Goal: Transaction & Acquisition: Purchase product/service

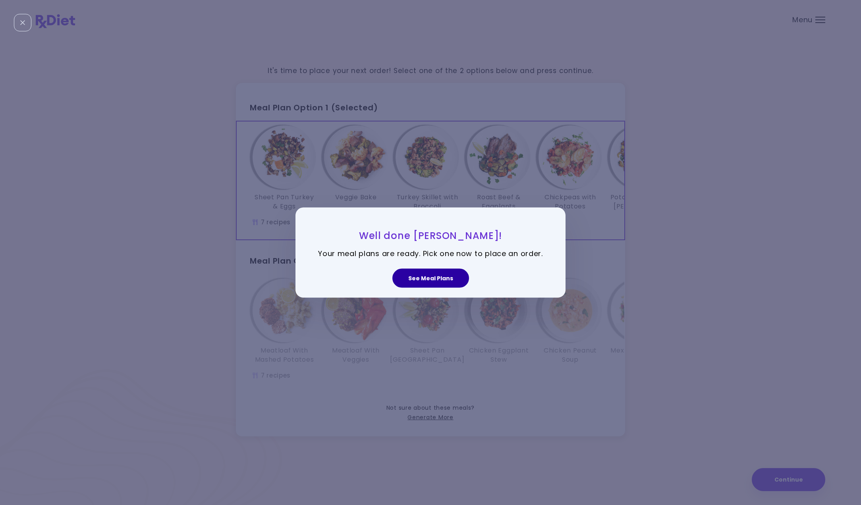
click at [439, 276] on button "See Meal Plans" at bounding box center [431, 278] width 77 height 19
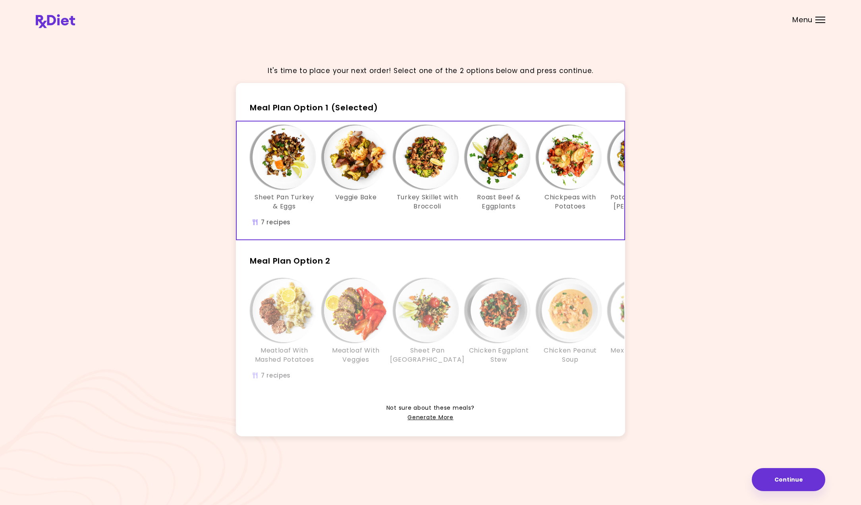
click at [293, 162] on img "Info - Sheet Pan Turkey & Eggs - Meal Plan Option 1 (Selected)" at bounding box center [285, 158] width 64 height 64
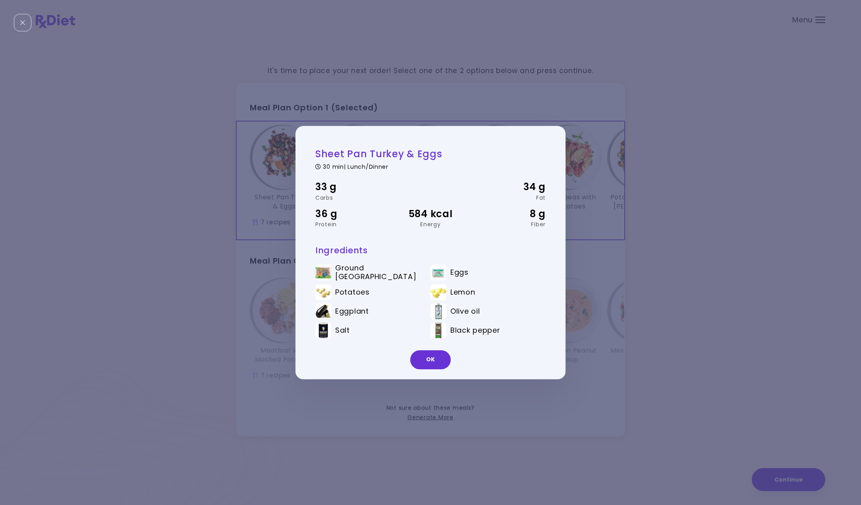
click at [665, 224] on div "Sheet Pan Turkey & Eggs 30 min | Lunch/Dinner 33 g Carbs 34 g Fat 36 g Protein …" at bounding box center [430, 252] width 861 height 505
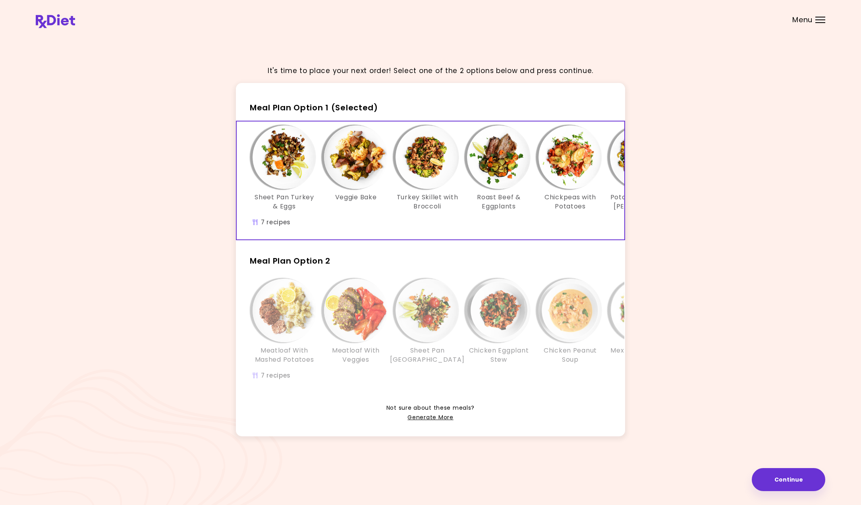
click at [284, 320] on img "Info - Meatloaf With Mashed Potatoes - Meal Plan Option 2" at bounding box center [285, 311] width 64 height 64
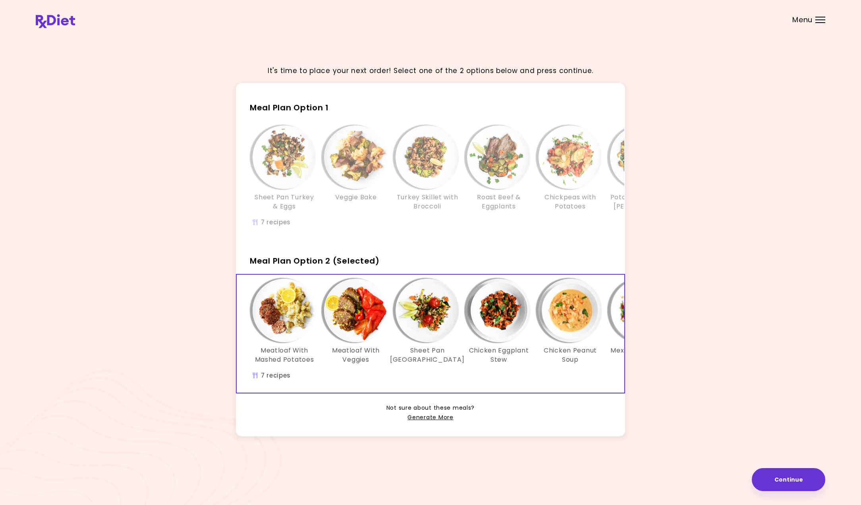
click at [284, 320] on img "Info - Meatloaf With Mashed Potatoes - Meal Plan Option 2 (Selected)" at bounding box center [285, 311] width 64 height 64
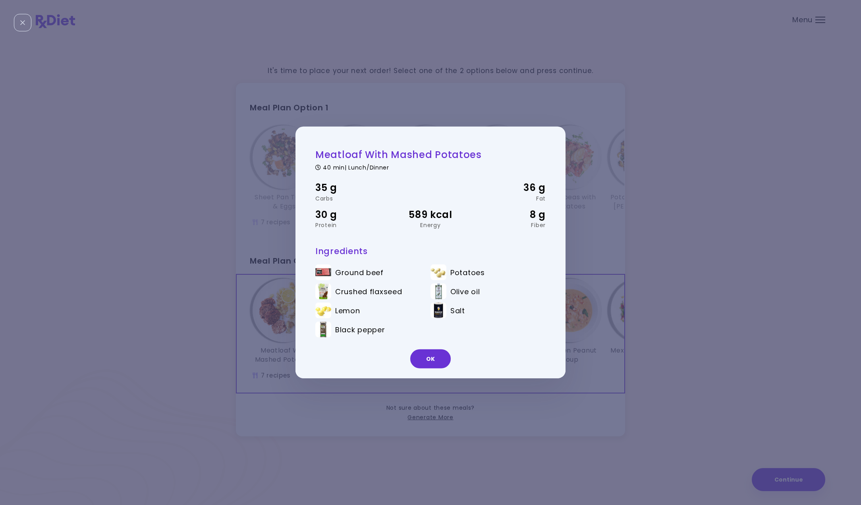
click at [607, 338] on div "Meatloaf With Mashed Potatoes 40 min | Lunch/Dinner 35 g Carbs 36 g Fat 30 g Pr…" at bounding box center [430, 252] width 861 height 505
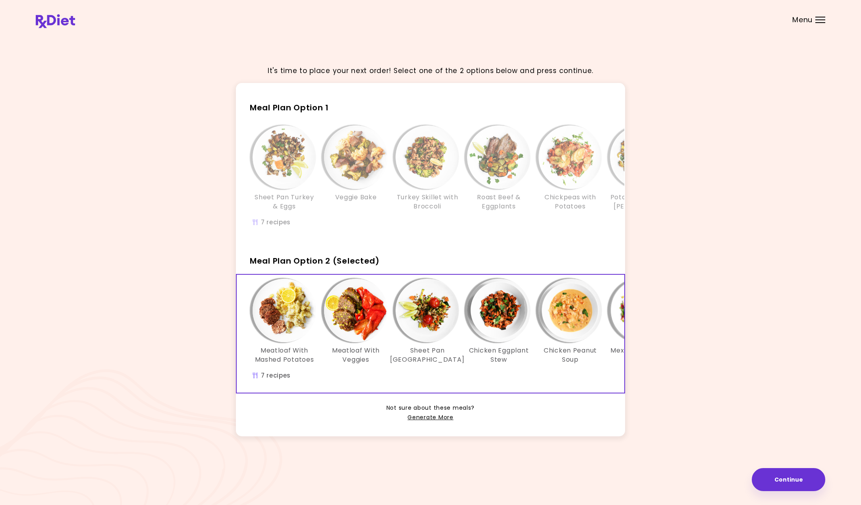
click at [360, 331] on img "Info - Meatloaf With Veggies - Meal Plan Option 2 (Selected)" at bounding box center [356, 311] width 64 height 64
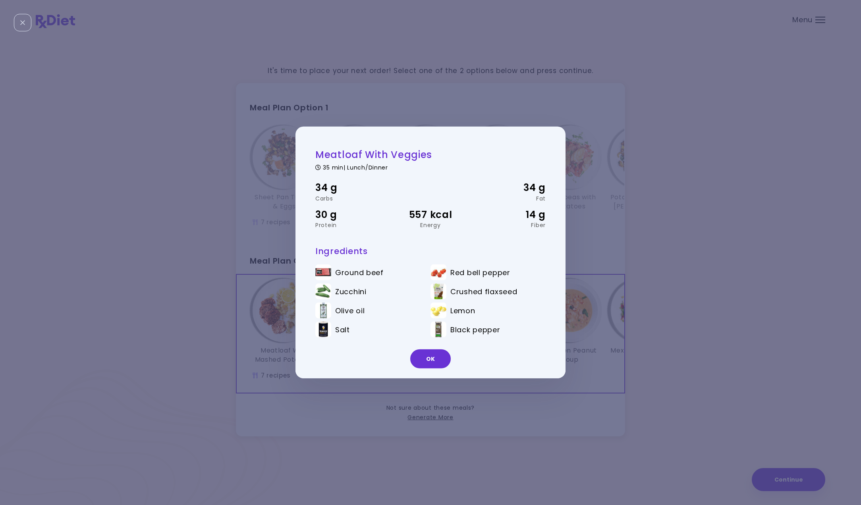
click at [601, 341] on div "Meatloaf With Veggies 35 min | Lunch/Dinner 34 g Carbs 34 g Fat 30 g Protein 55…" at bounding box center [430, 252] width 861 height 505
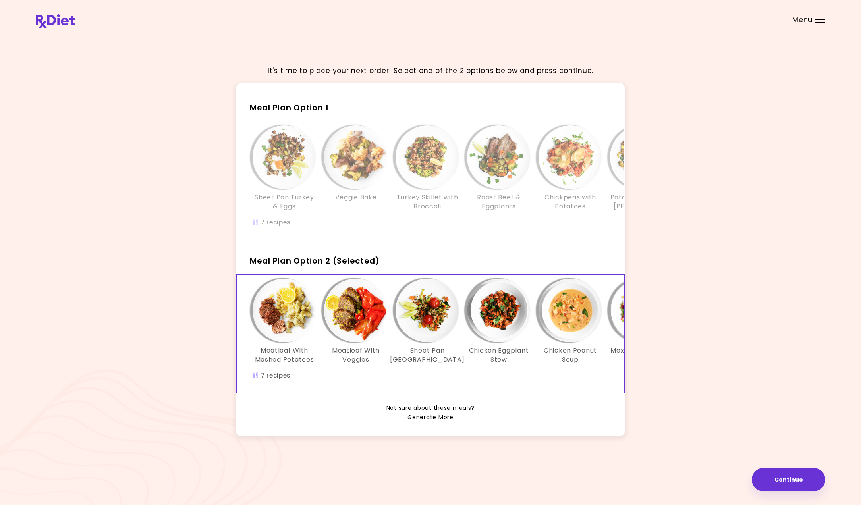
click at [439, 323] on img "Info - Sheet Pan Turkey - Meal Plan Option 2 (Selected)" at bounding box center [428, 311] width 64 height 64
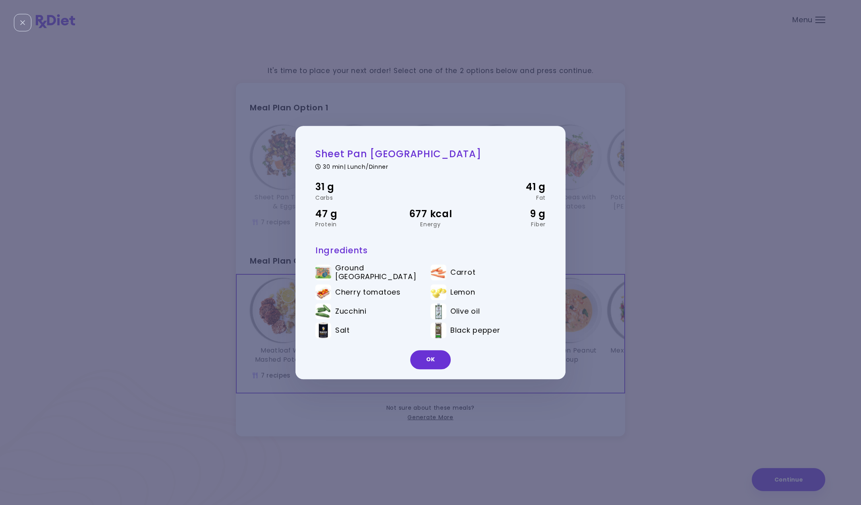
click at [596, 334] on div "Sheet Pan Turkey 30 min | Lunch/Dinner 31 g Carbs 41 g Fat 47 g Protein 677 kca…" at bounding box center [430, 252] width 861 height 505
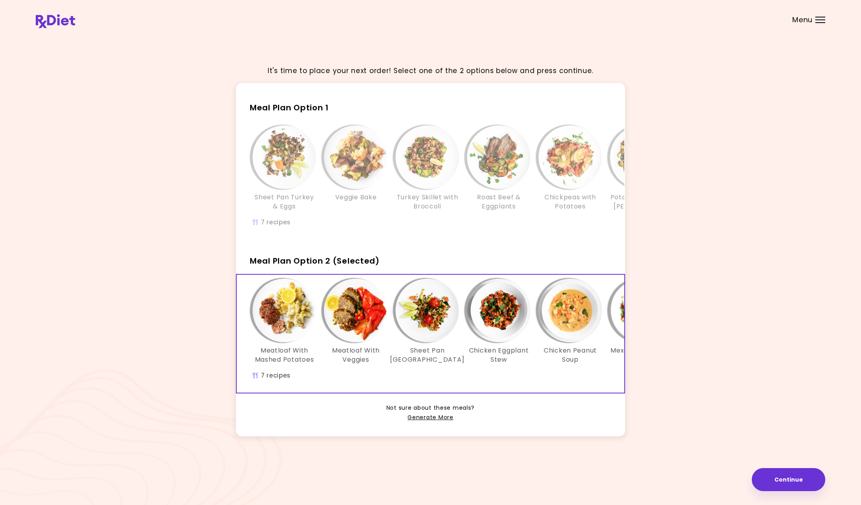
click at [525, 331] on div "Info - Chicken Eggplant Stew - Meal Plan Option 2 (Selected)" at bounding box center [499, 311] width 64 height 64
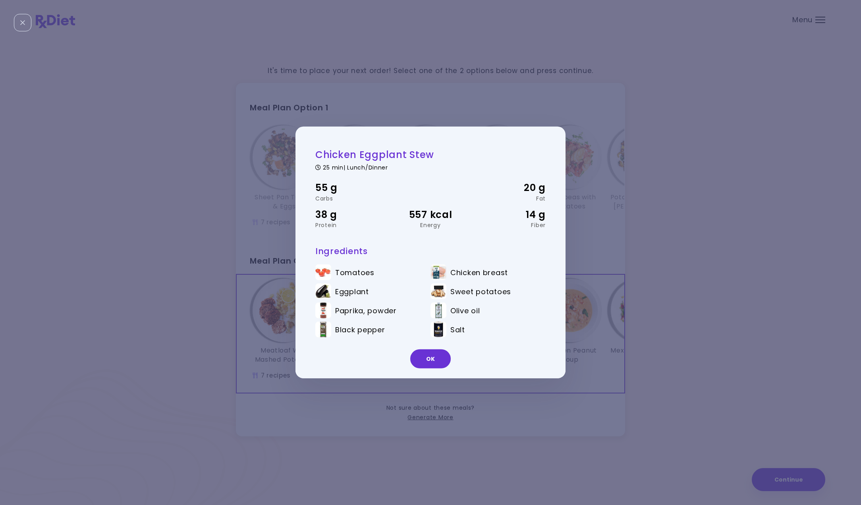
click at [601, 335] on div "Chicken Eggplant Stew 25 min | Lunch/Dinner 55 g Carbs 20 g Fat 38 g Protein 55…" at bounding box center [430, 252] width 861 height 505
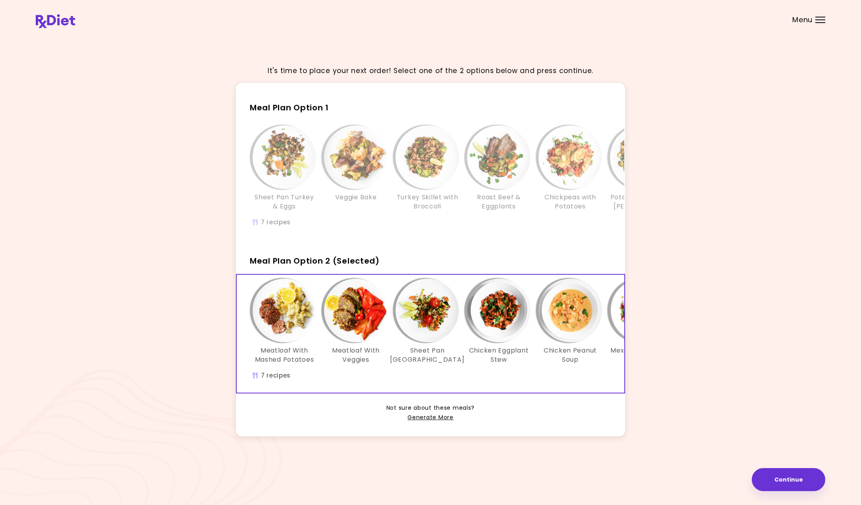
click at [569, 332] on img "Info - Chicken Peanut Soup - Meal Plan Option 2 (Selected)" at bounding box center [571, 311] width 64 height 64
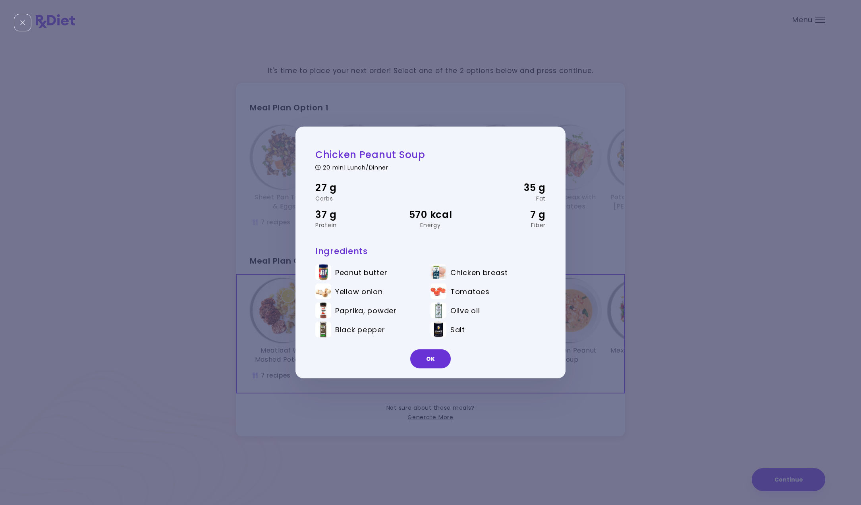
click at [604, 332] on div "Chicken Peanut Soup 20 min | Lunch/Dinner 27 g Carbs 35 g Fat 37 g Protein 570 …" at bounding box center [430, 252] width 861 height 505
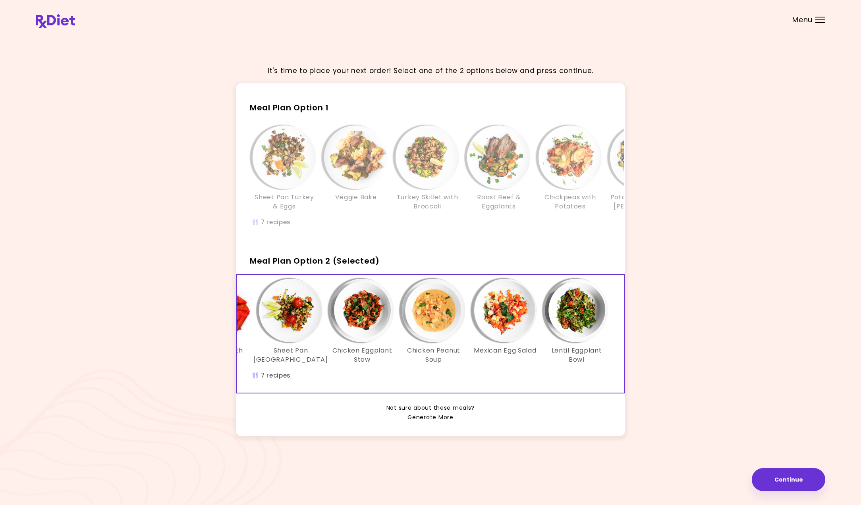
click at [435, 415] on link "Generate More" at bounding box center [431, 418] width 46 height 10
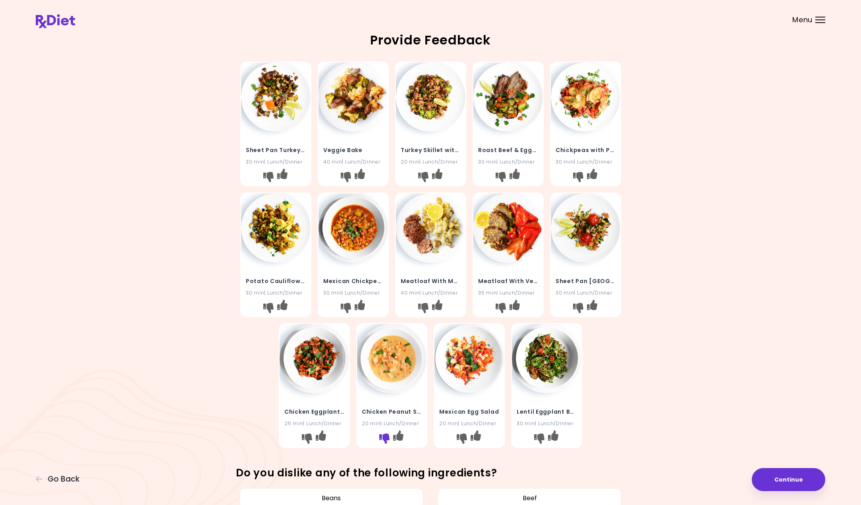
click at [383, 434] on icon "I don't like this recipe" at bounding box center [384, 439] width 10 height 10
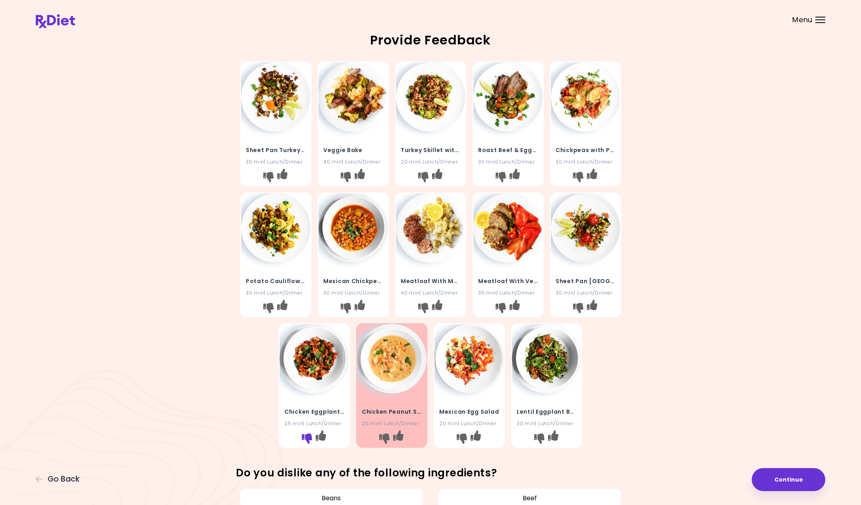
click at [307, 436] on icon "I don't like this recipe" at bounding box center [307, 439] width 10 height 10
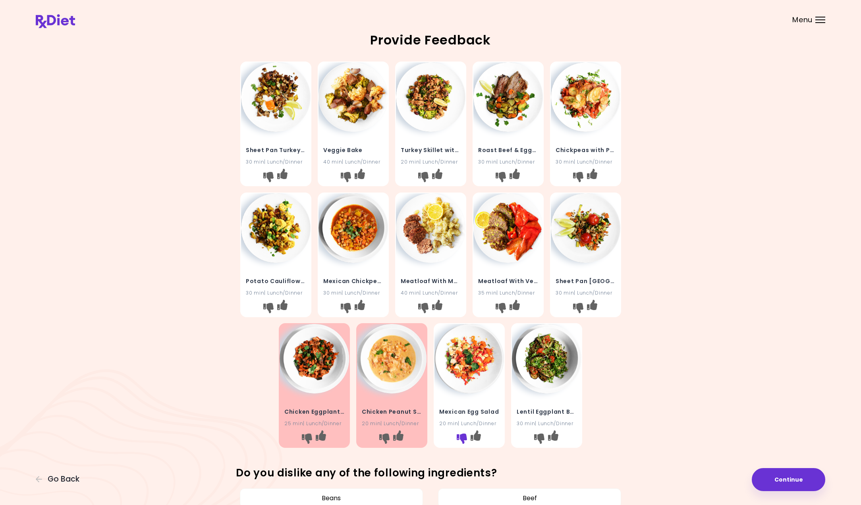
click at [461, 439] on icon "I don't like this recipe" at bounding box center [462, 439] width 10 height 10
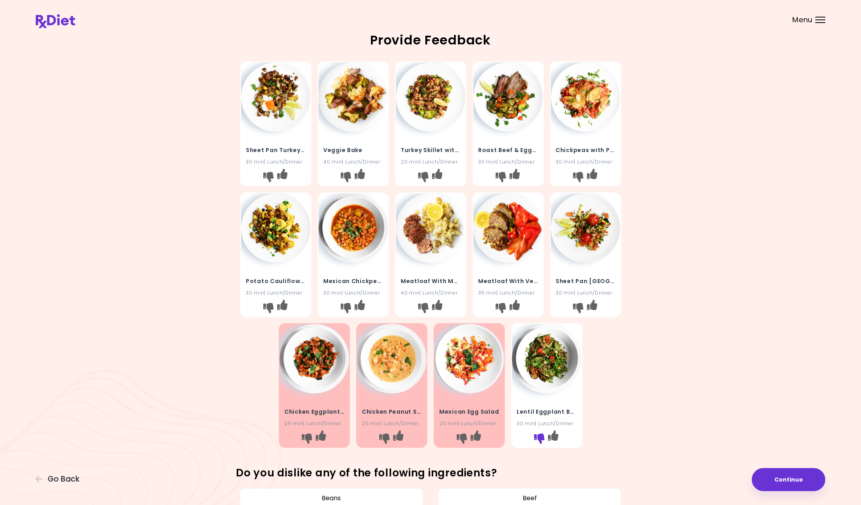
click at [542, 437] on icon "I don't like this recipe" at bounding box center [539, 439] width 10 height 10
click at [576, 303] on icon "I don't like this recipe" at bounding box center [578, 308] width 10 height 10
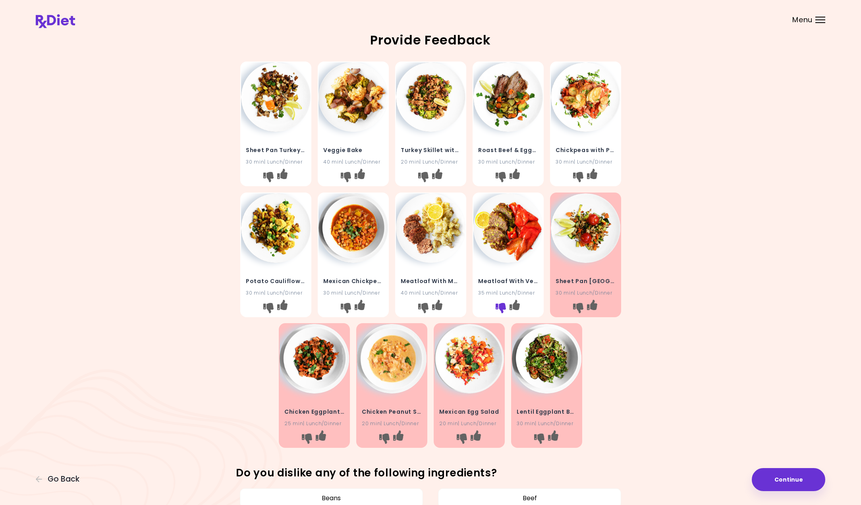
click at [499, 303] on icon "I don't like this recipe" at bounding box center [500, 308] width 10 height 10
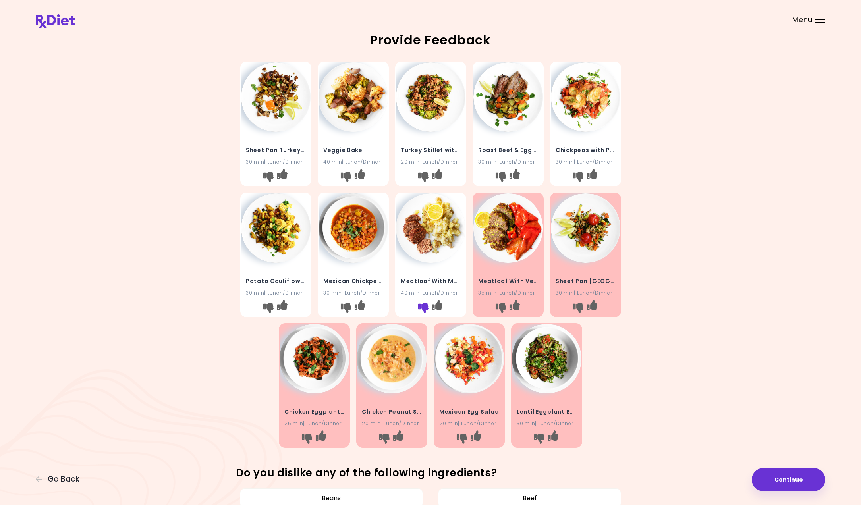
click at [424, 307] on icon "I don't like this recipe" at bounding box center [423, 308] width 10 height 10
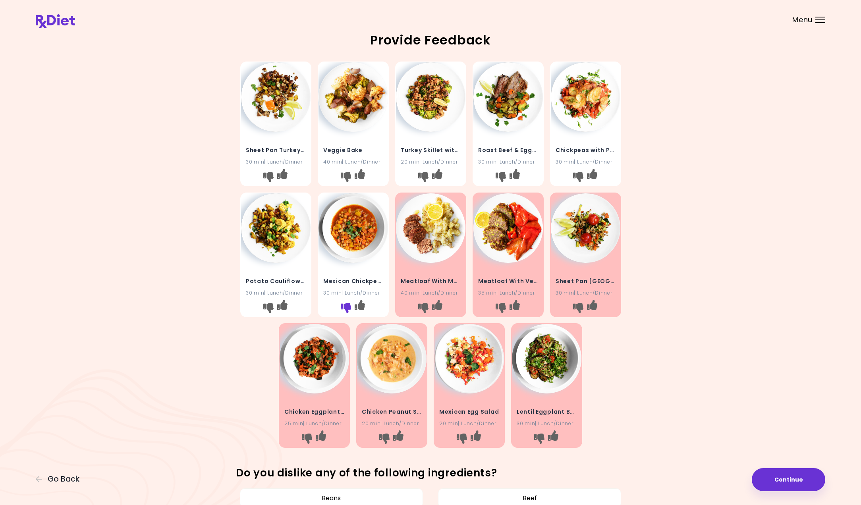
click at [343, 305] on icon "I don't like this recipe" at bounding box center [345, 308] width 10 height 10
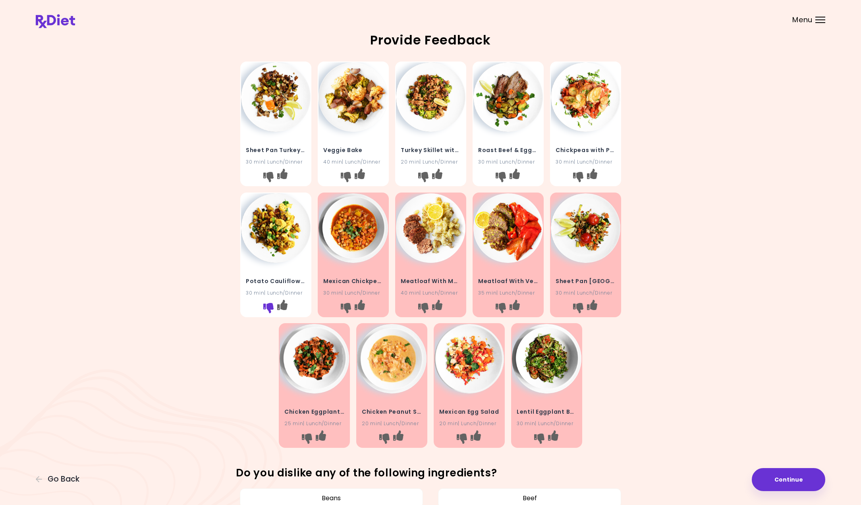
click at [265, 307] on icon "I don't like this recipe" at bounding box center [268, 308] width 10 height 10
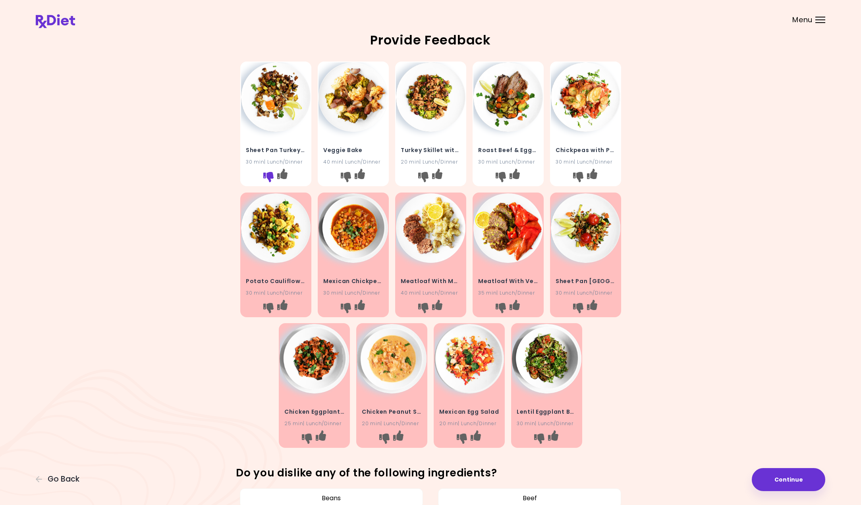
click at [264, 175] on icon "I don't like this recipe" at bounding box center [268, 177] width 10 height 10
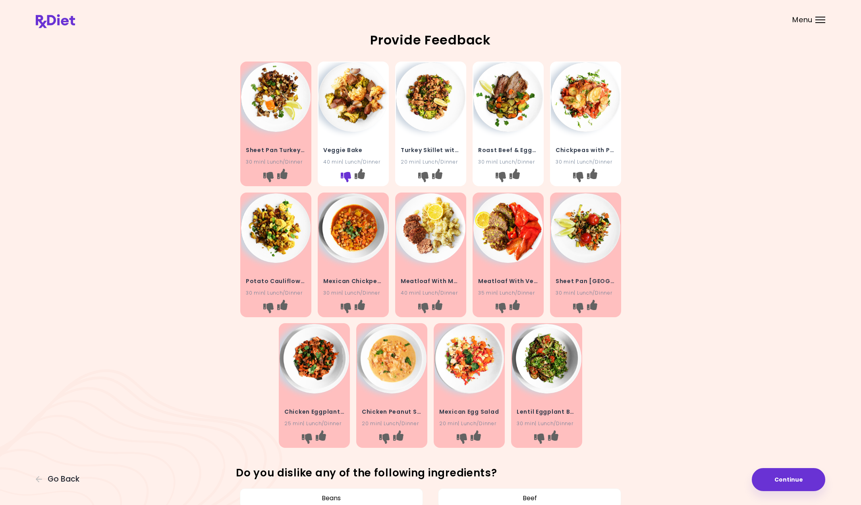
click at [344, 175] on icon "I don't like this recipe" at bounding box center [345, 177] width 10 height 10
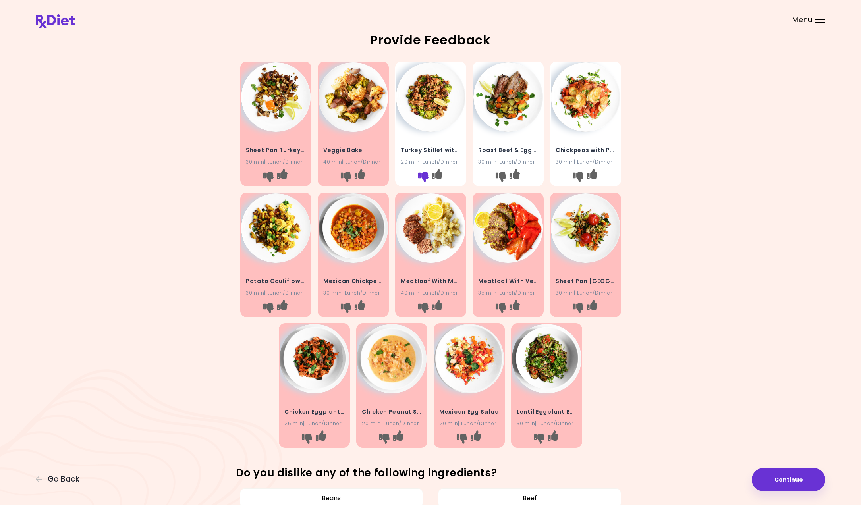
click at [423, 178] on icon "I don't like this recipe" at bounding box center [423, 177] width 10 height 10
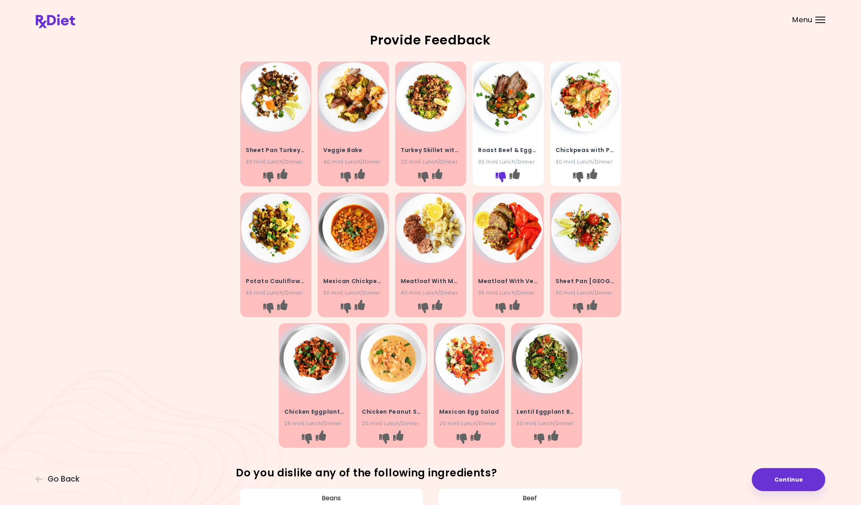
click at [500, 174] on icon "I don't like this recipe" at bounding box center [500, 177] width 10 height 10
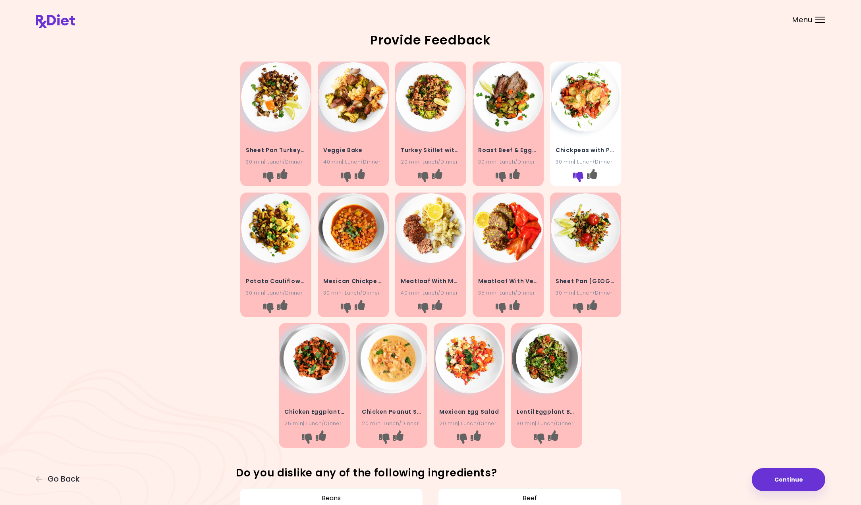
click at [581, 175] on icon "I don't like this recipe" at bounding box center [578, 177] width 10 height 10
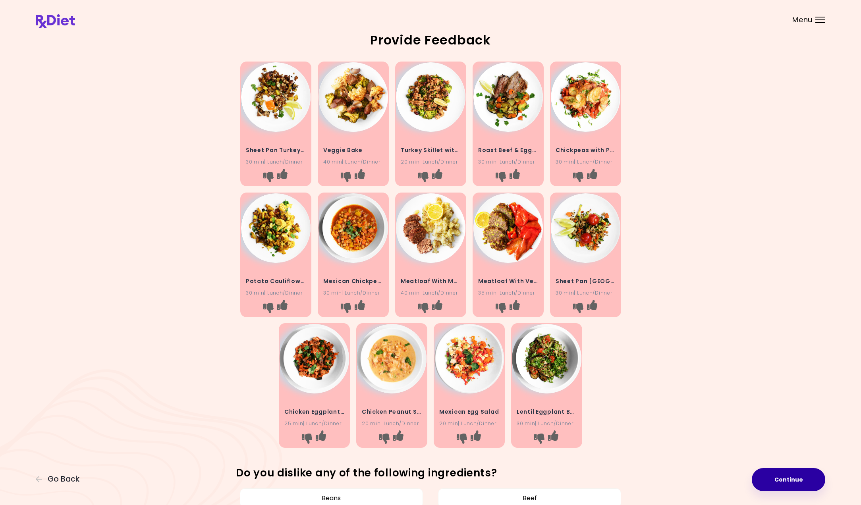
click at [784, 482] on button "Continue" at bounding box center [788, 479] width 73 height 23
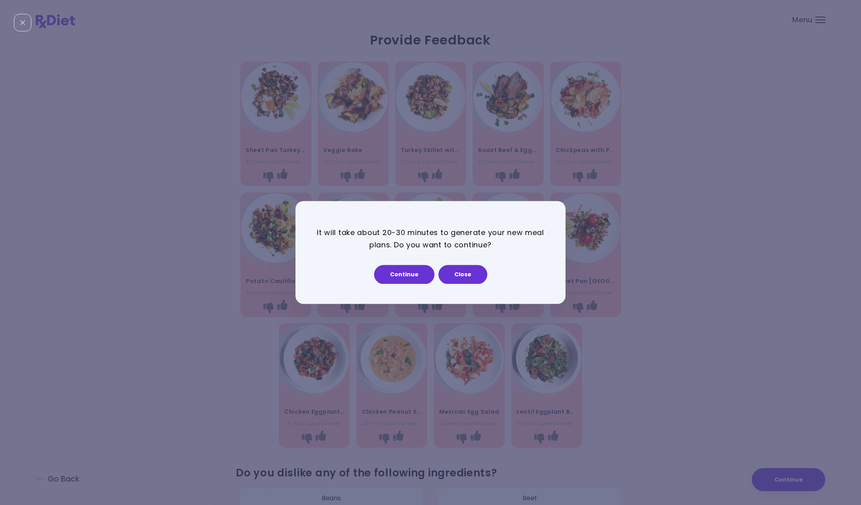
scroll to position [0, 4]
click at [399, 277] on button "Continue" at bounding box center [404, 274] width 60 height 19
select select "*"
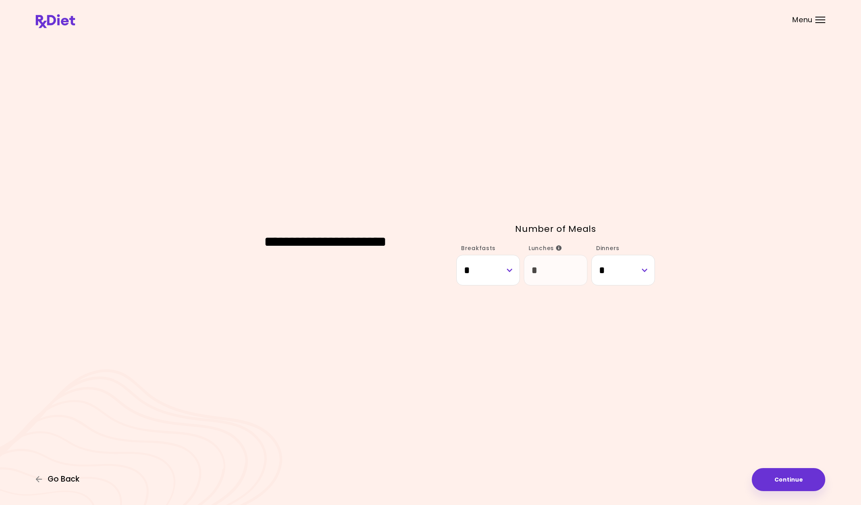
click at [56, 480] on span "Go Back" at bounding box center [64, 479] width 32 height 9
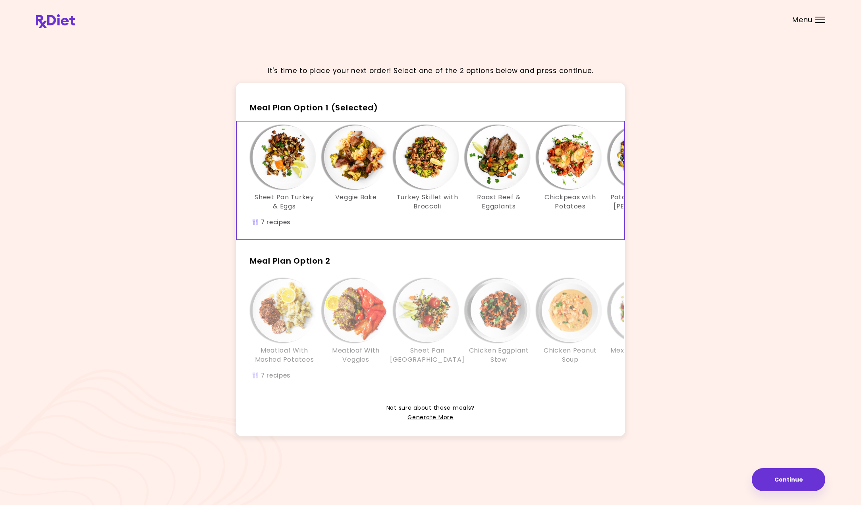
click at [777, 481] on button "Continue" at bounding box center [788, 479] width 73 height 23
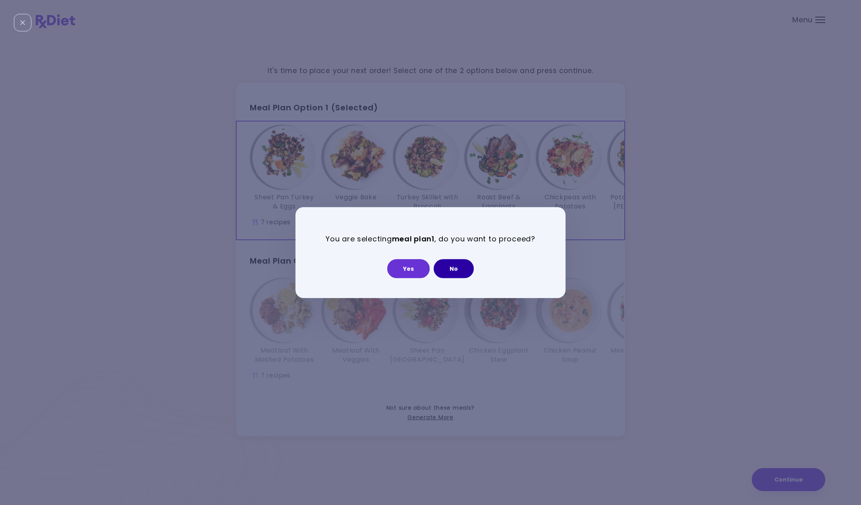
click at [458, 267] on button "No" at bounding box center [454, 268] width 40 height 19
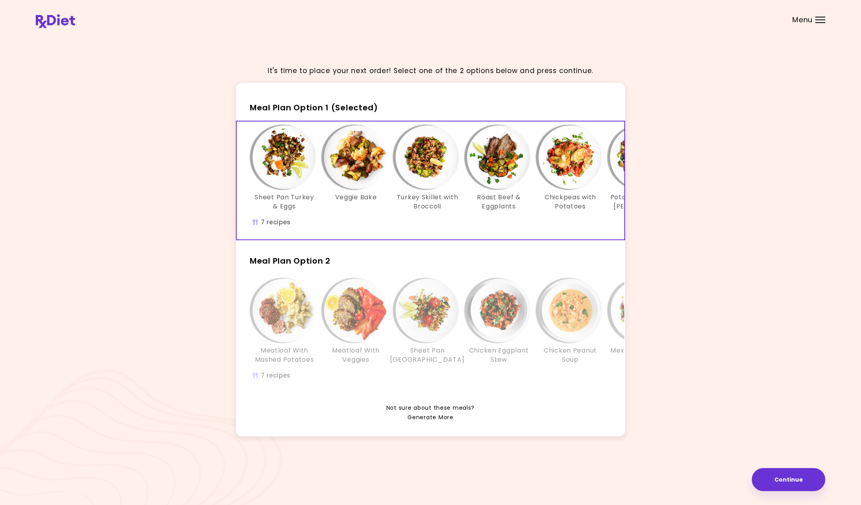
click at [440, 417] on link "Generate More" at bounding box center [431, 418] width 46 height 10
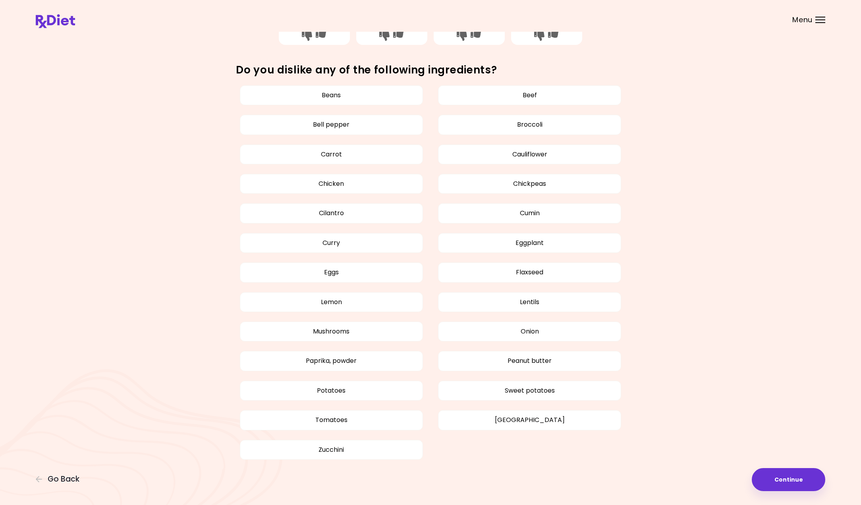
scroll to position [402, 0]
click at [786, 485] on button "Continue" at bounding box center [788, 479] width 73 height 23
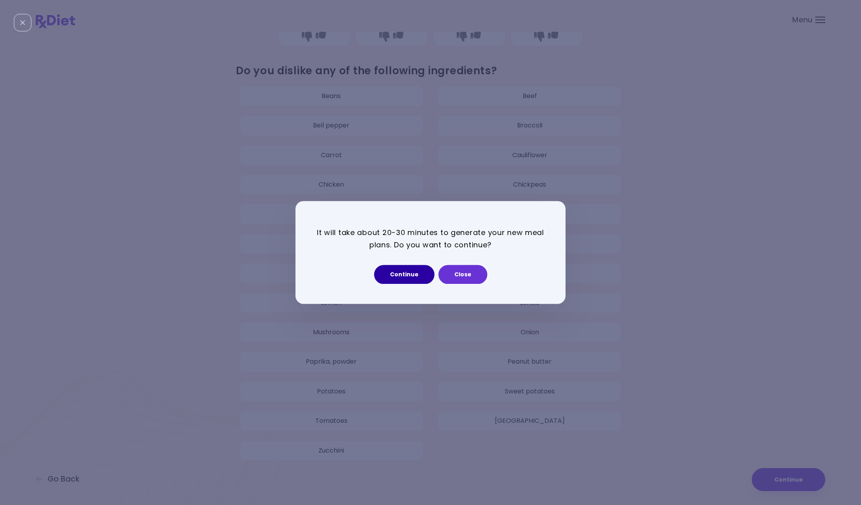
click at [407, 274] on button "Continue" at bounding box center [404, 274] width 60 height 19
select select "*"
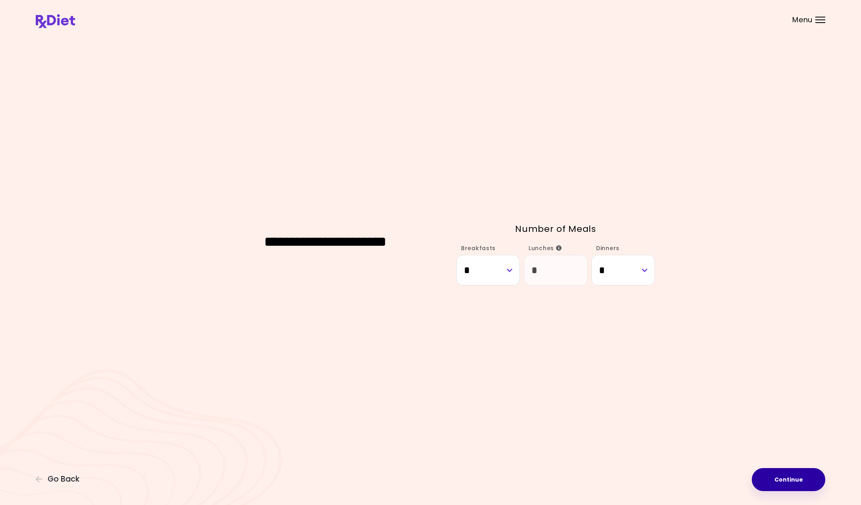
click at [772, 479] on button "Continue" at bounding box center [788, 479] width 73 height 23
